Goal: Task Accomplishment & Management: Use online tool/utility

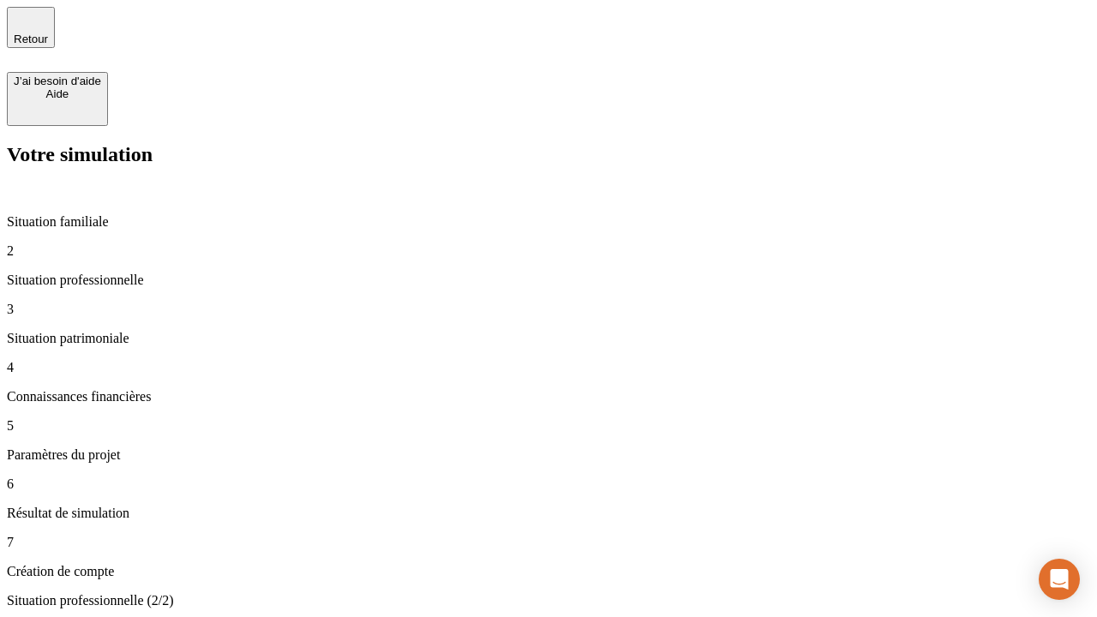
type input "30 000"
type input "40 000"
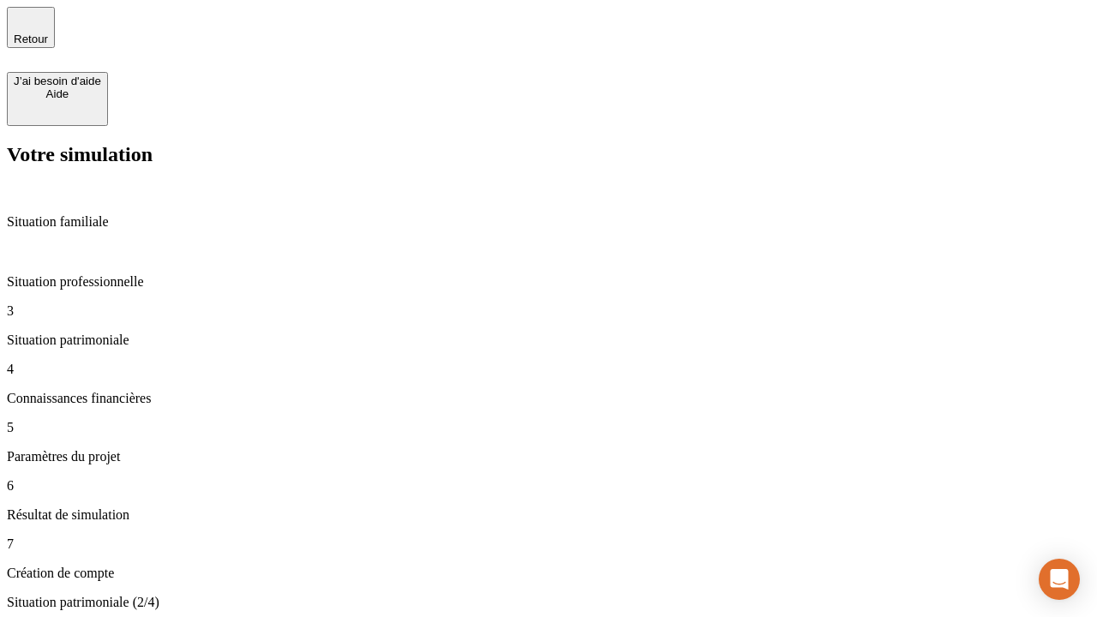
type input "1 100"
type input "20"
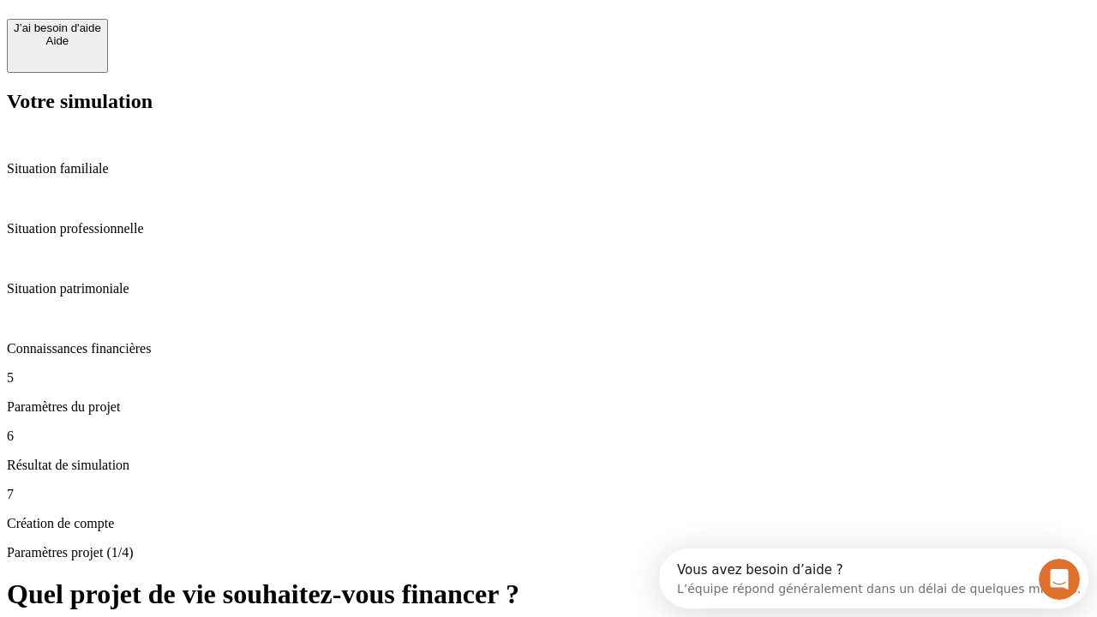
scroll to position [15, 0]
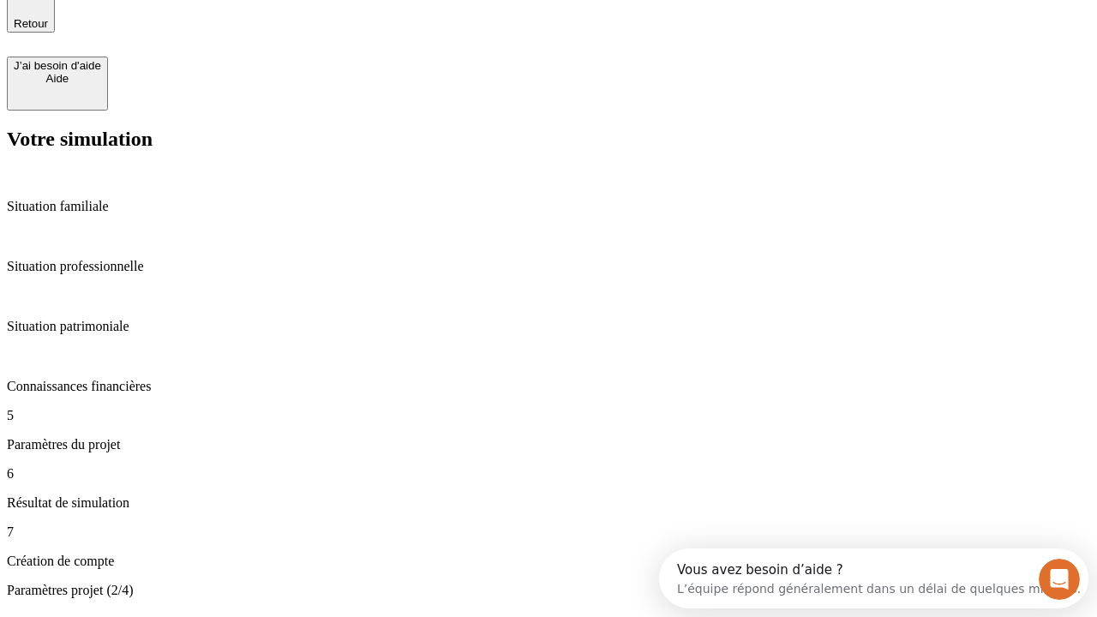
type input "40"
type input "62"
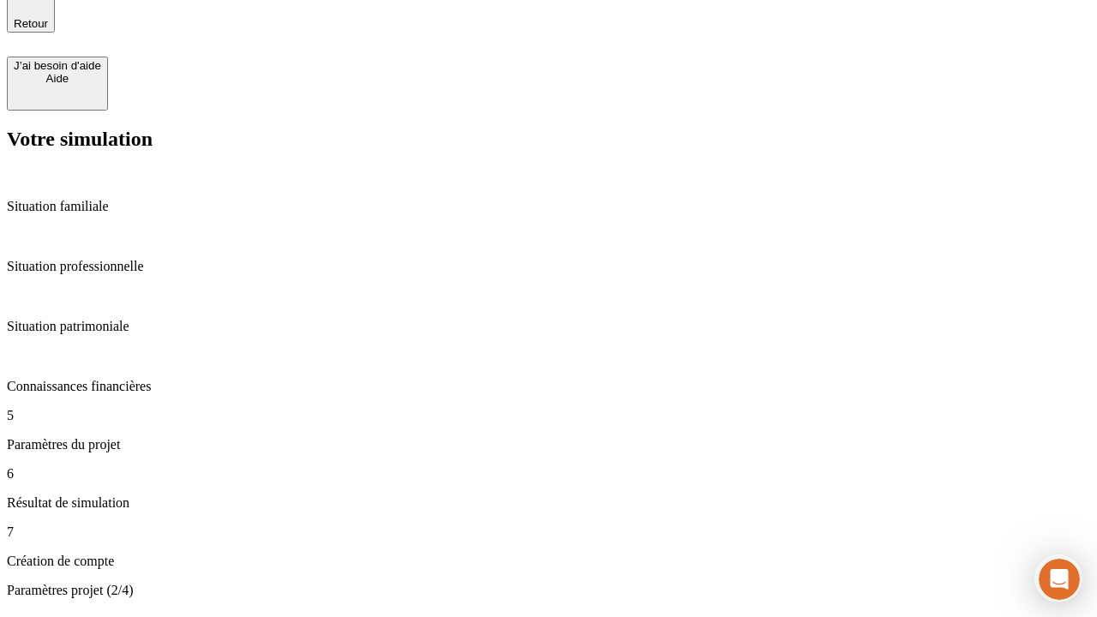
type input "50 000"
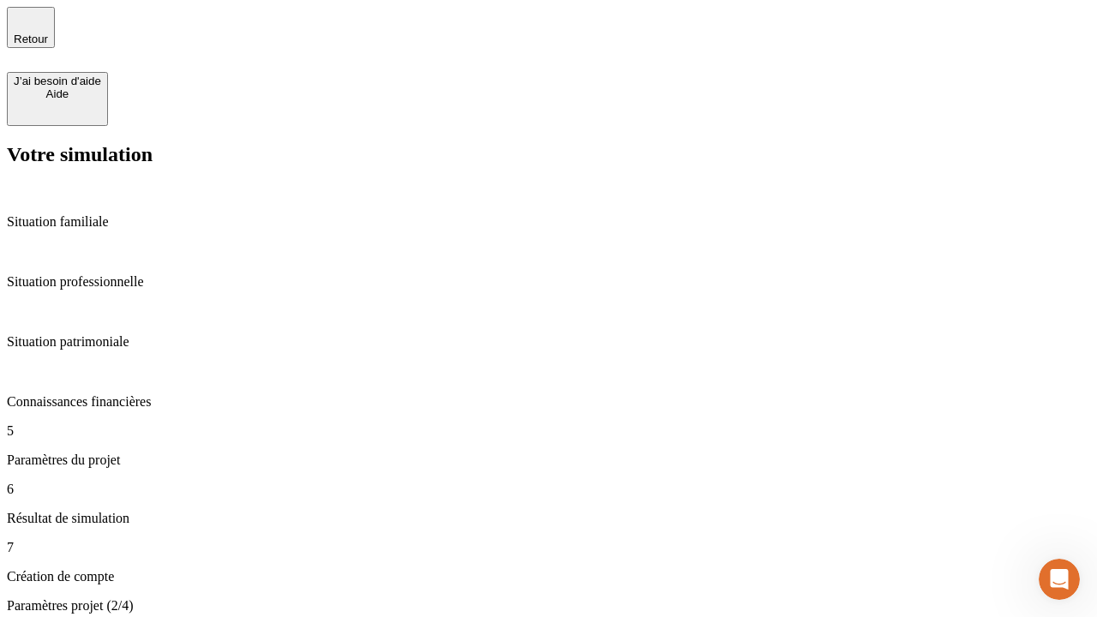
type input "640"
